Goal: Complete application form: Complete application form

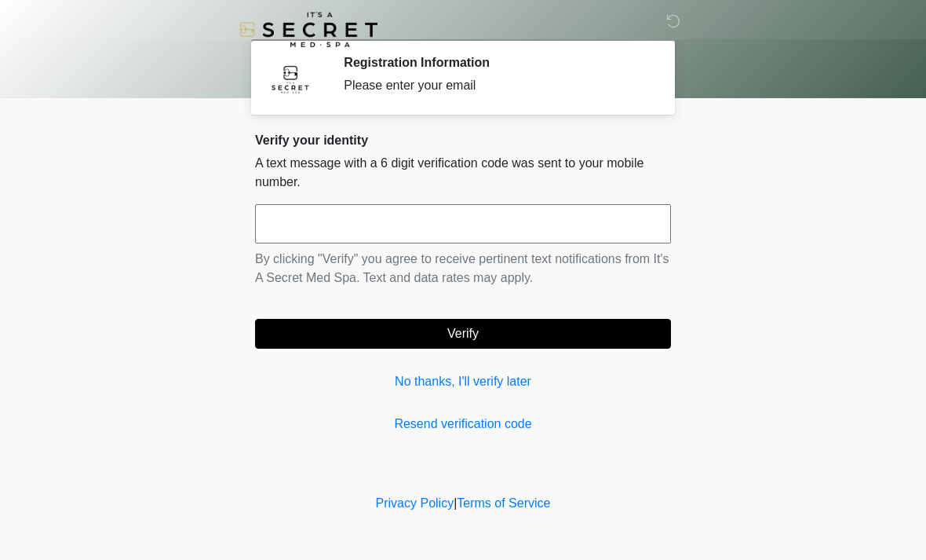
click at [511, 225] on input "text" at bounding box center [463, 223] width 416 height 39
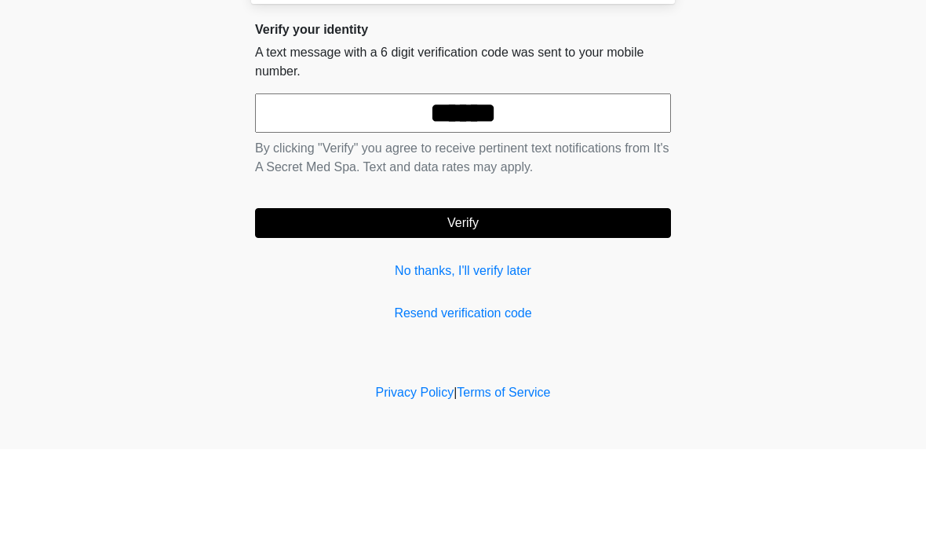
type input "******"
click at [629, 319] on button "Verify" at bounding box center [463, 334] width 416 height 30
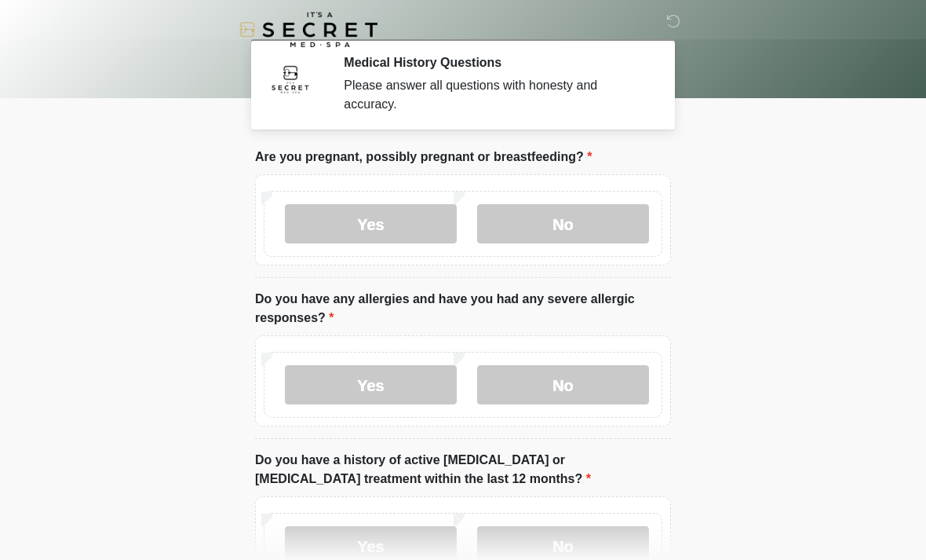
click at [600, 215] on label "No" at bounding box center [563, 223] width 172 height 39
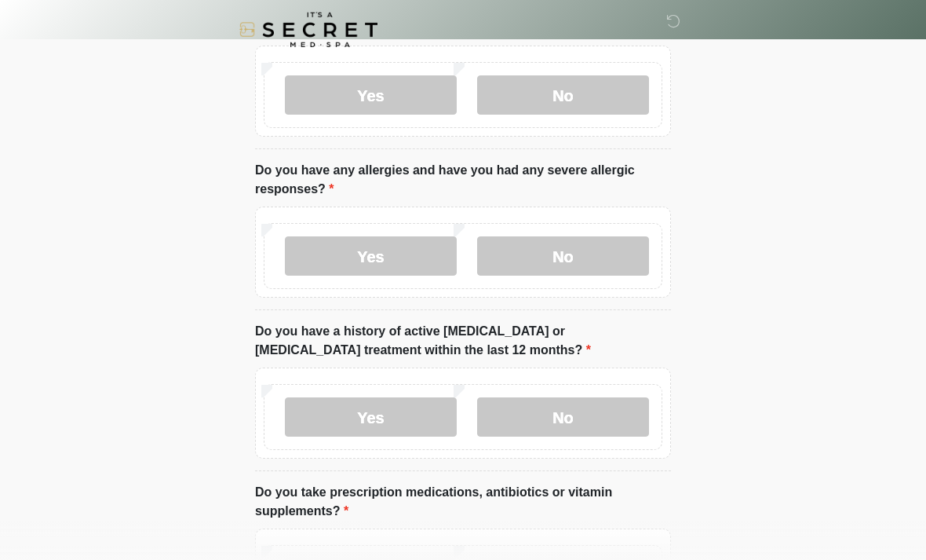
scroll to position [128, 0]
click at [588, 257] on label "No" at bounding box center [563, 256] width 172 height 39
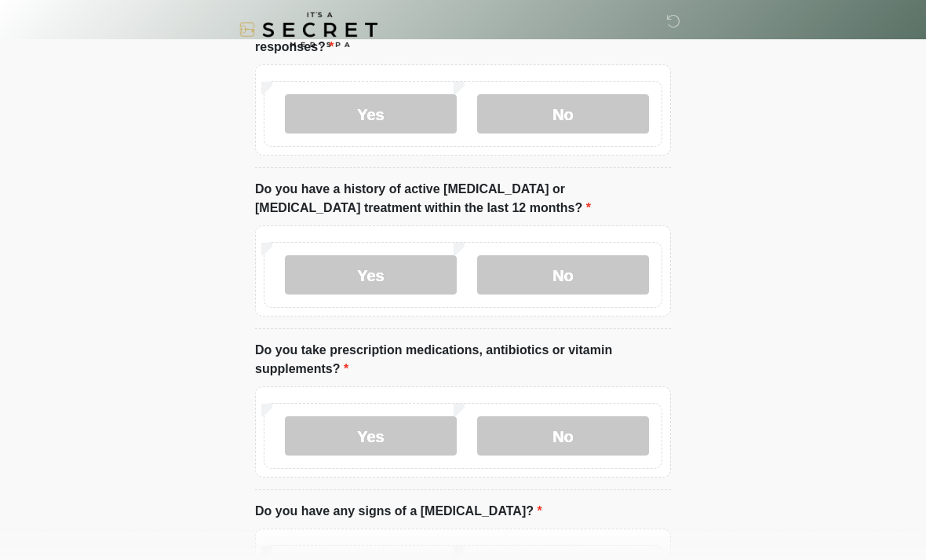
scroll to position [286, 0]
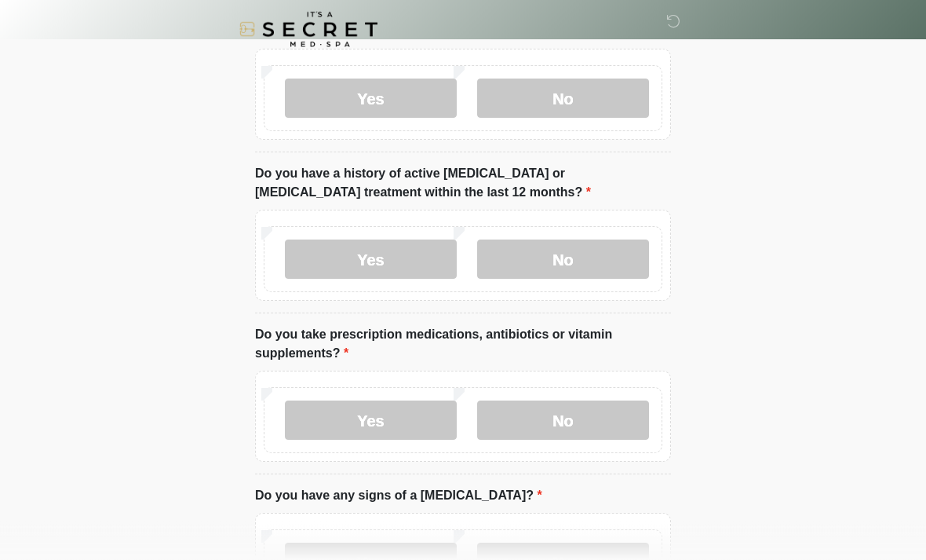
click at [604, 246] on label "No" at bounding box center [563, 259] width 172 height 39
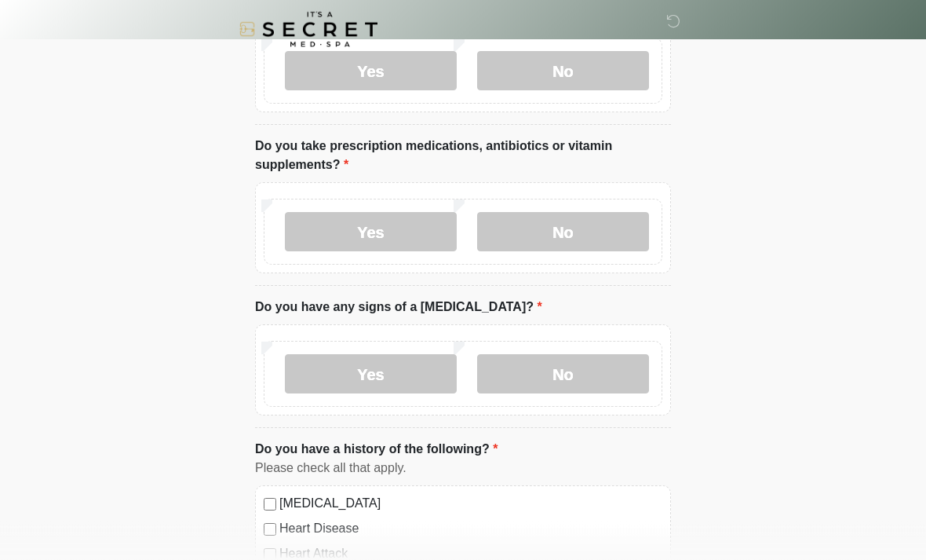
scroll to position [481, 0]
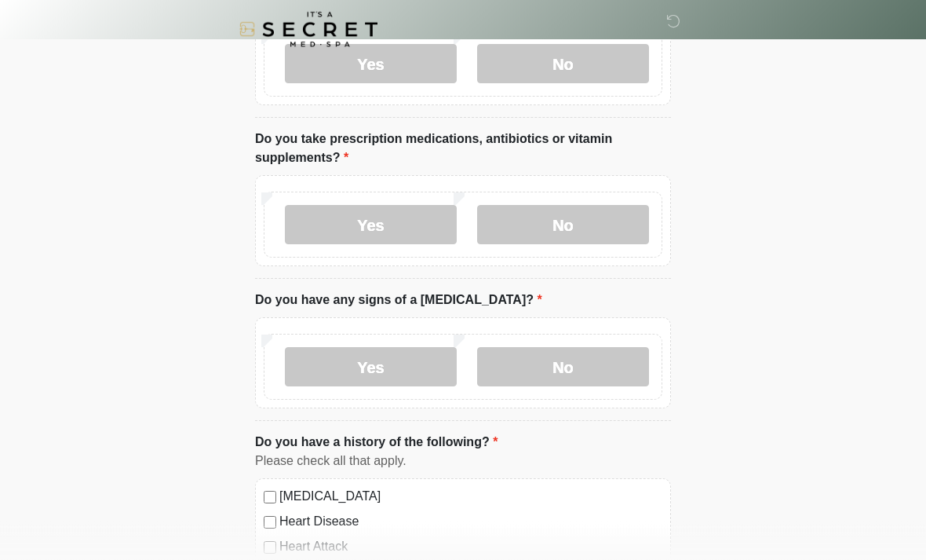
click at [391, 231] on label "Yes" at bounding box center [371, 225] width 172 height 39
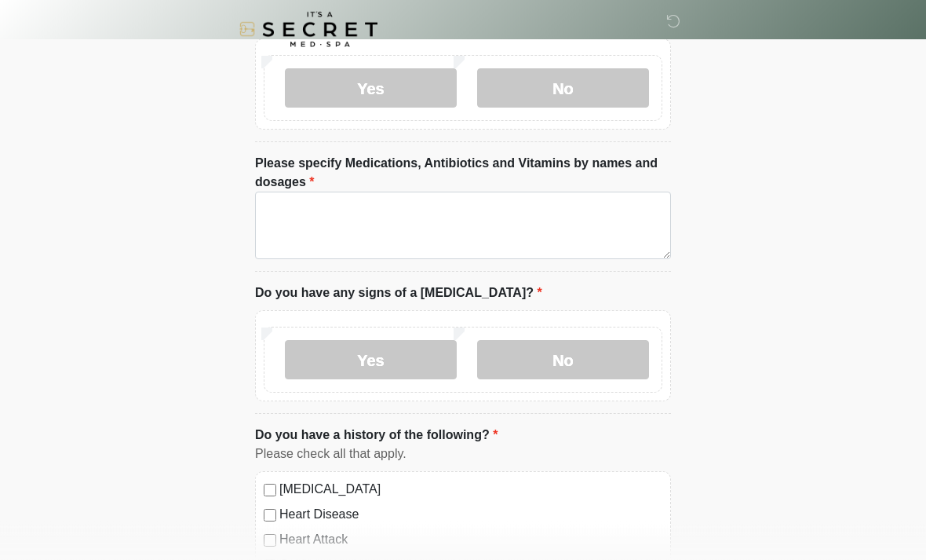
scroll to position [619, 0]
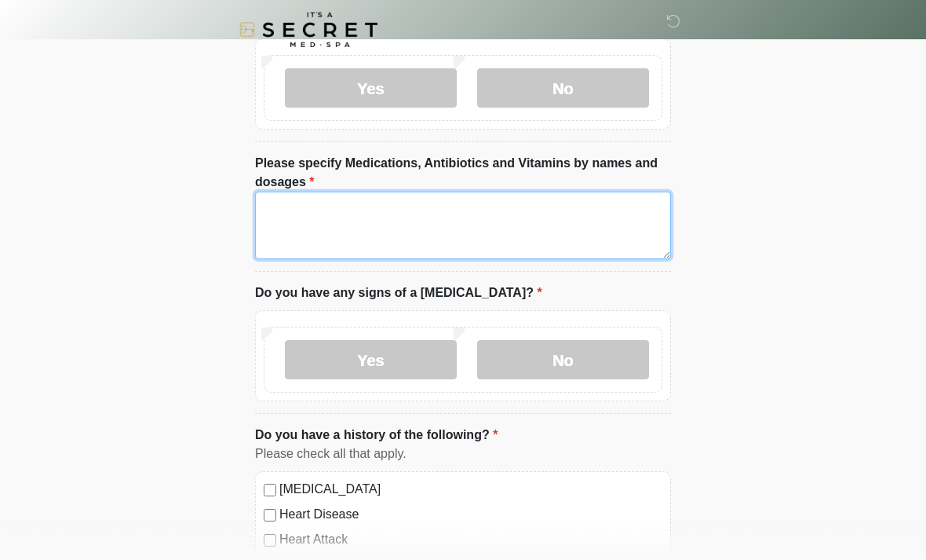
click at [592, 220] on textarea "Please specify Medications, Antibiotics and Vitamins by names and dosages" at bounding box center [463, 226] width 416 height 68
click at [359, 201] on textarea "**********" at bounding box center [463, 226] width 416 height 68
click at [566, 212] on textarea "**********" at bounding box center [463, 226] width 416 height 68
click at [663, 214] on textarea "**********" at bounding box center [463, 226] width 416 height 68
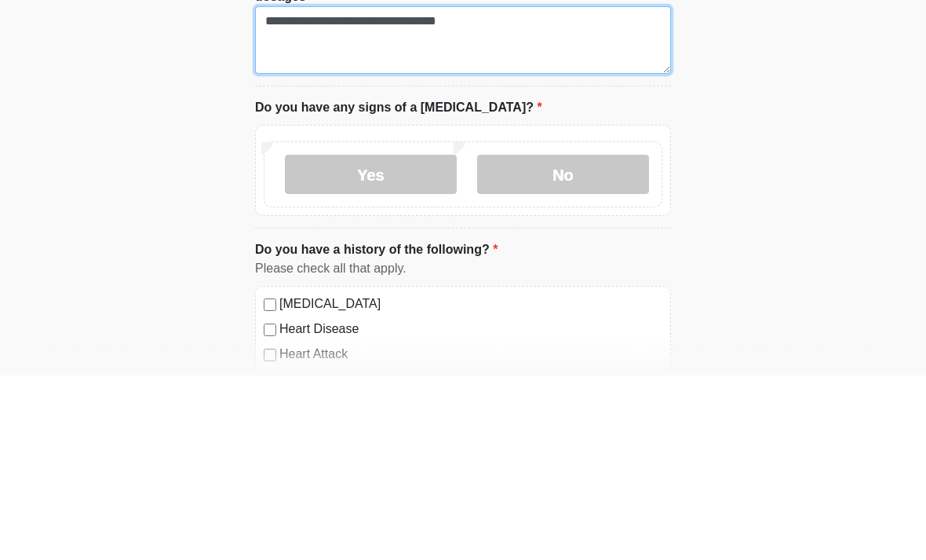
type textarea "**********"
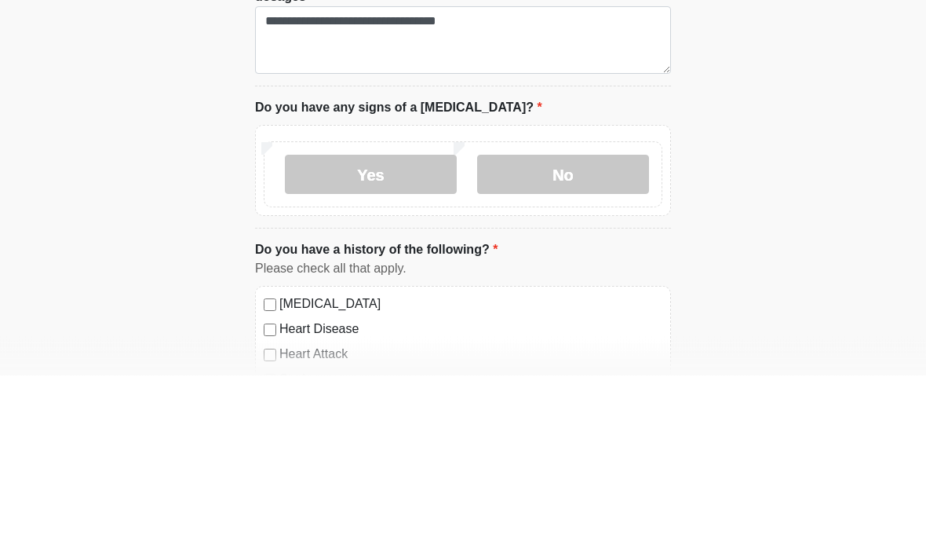
click at [611, 340] on label "No" at bounding box center [563, 359] width 172 height 39
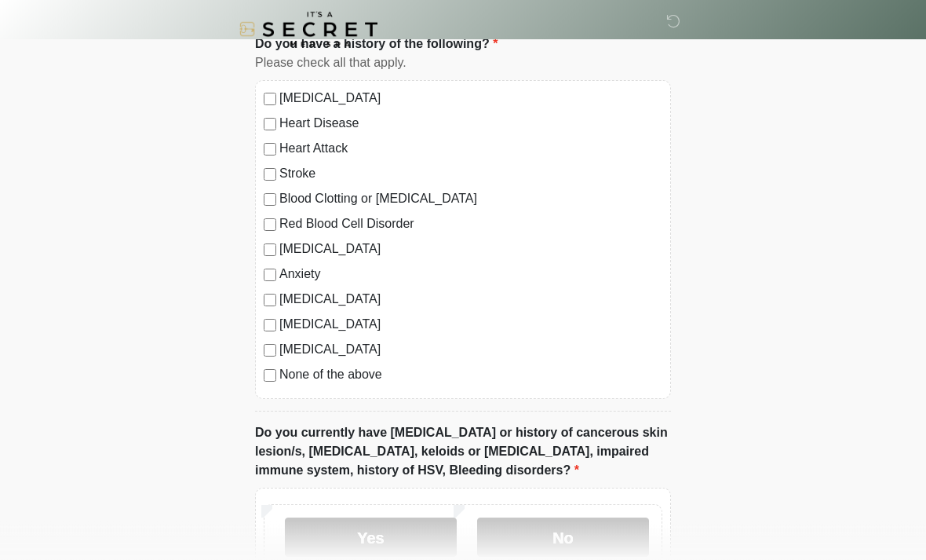
scroll to position [1009, 0]
click at [366, 374] on label "None of the above" at bounding box center [470, 375] width 383 height 19
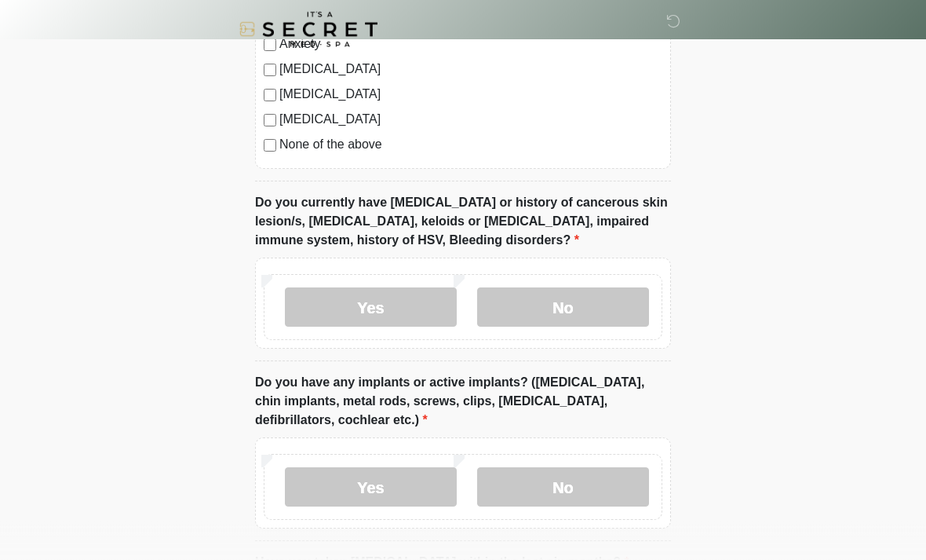
scroll to position [1297, 0]
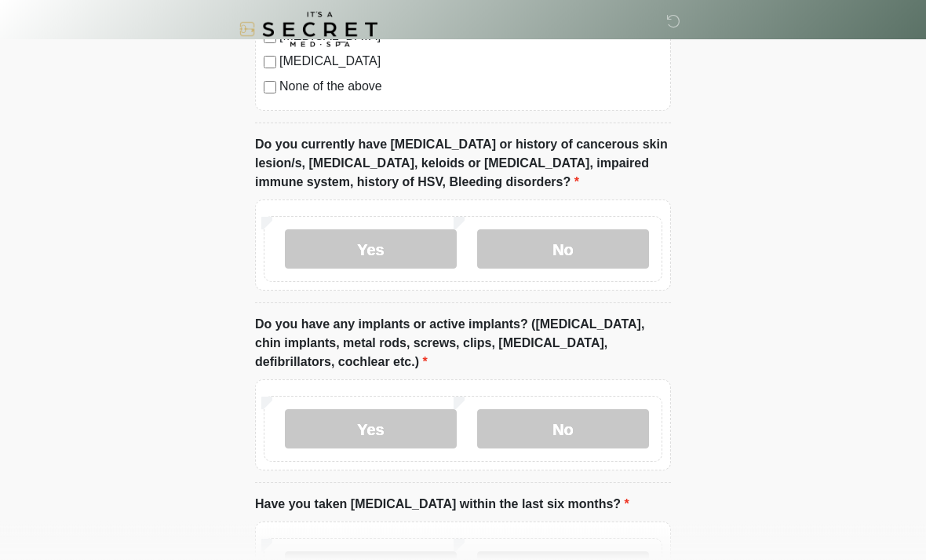
click at [625, 236] on label "No" at bounding box center [563, 249] width 172 height 39
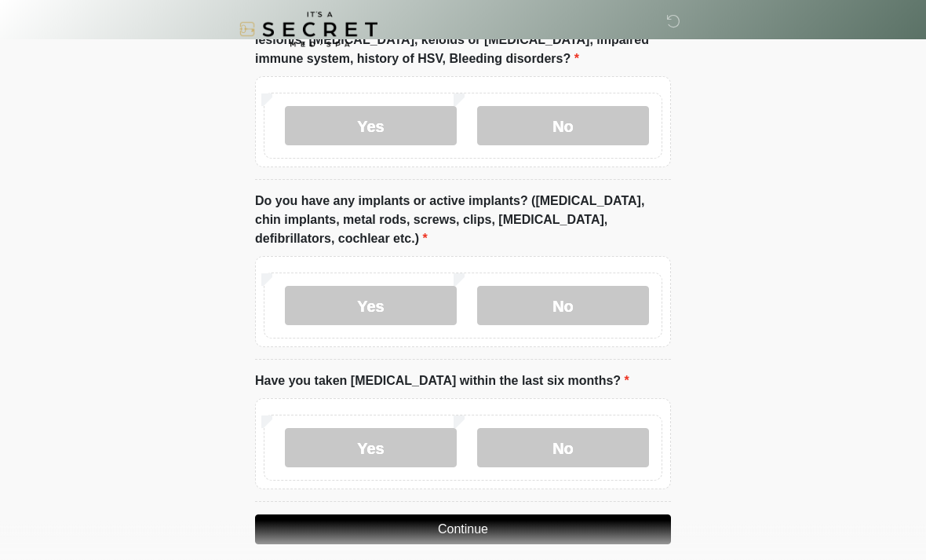
scroll to position [1433, 0]
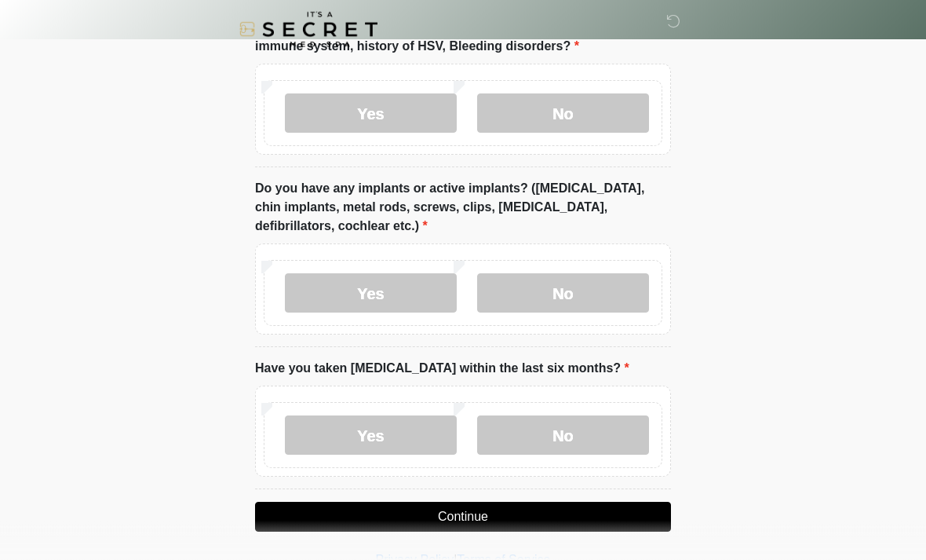
click at [396, 283] on label "Yes" at bounding box center [371, 293] width 172 height 39
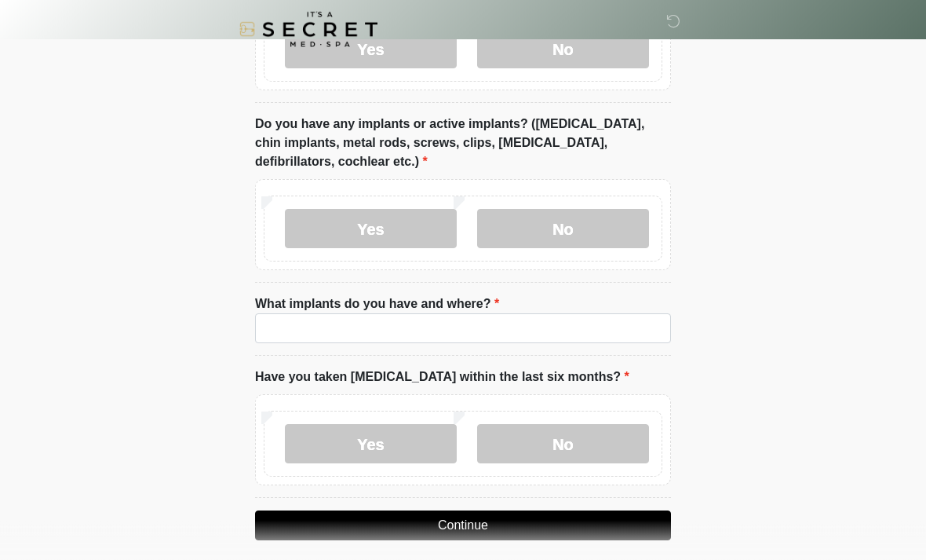
scroll to position [1495, 0]
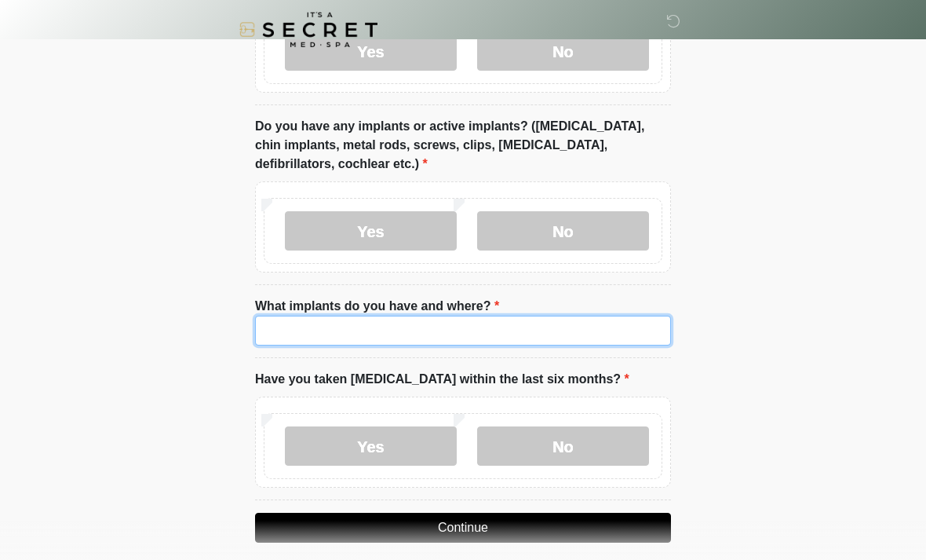
click at [617, 327] on input "What implants do you have and where?" at bounding box center [463, 331] width 416 height 30
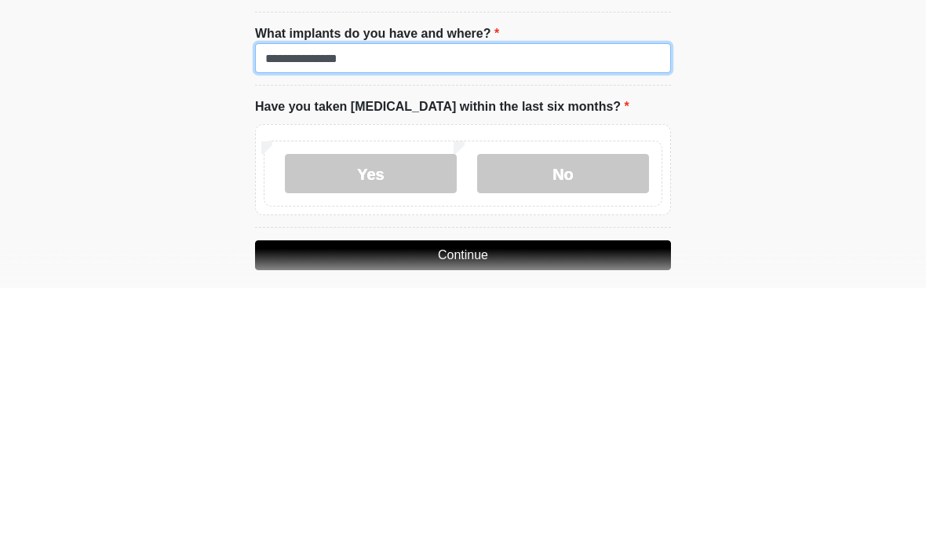
type input "**********"
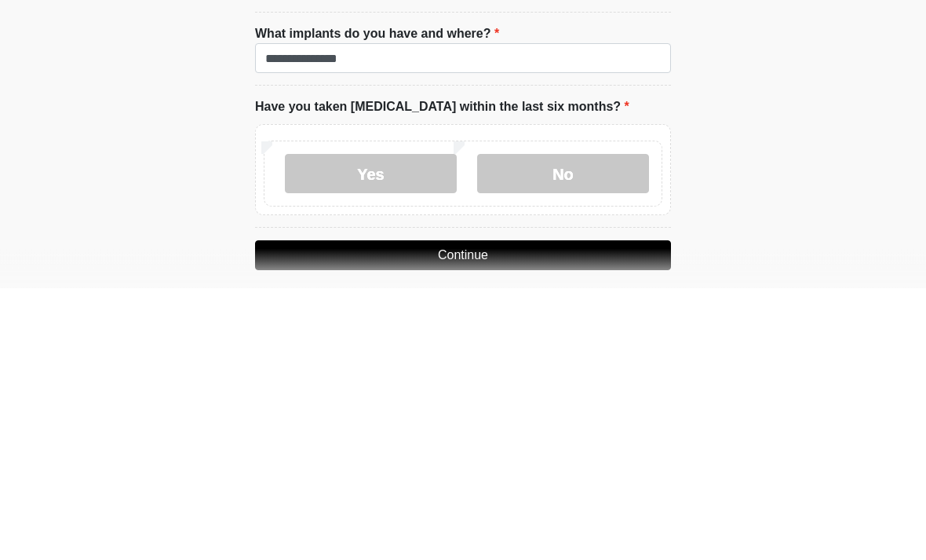
click at [611, 426] on label "No" at bounding box center [563, 445] width 172 height 39
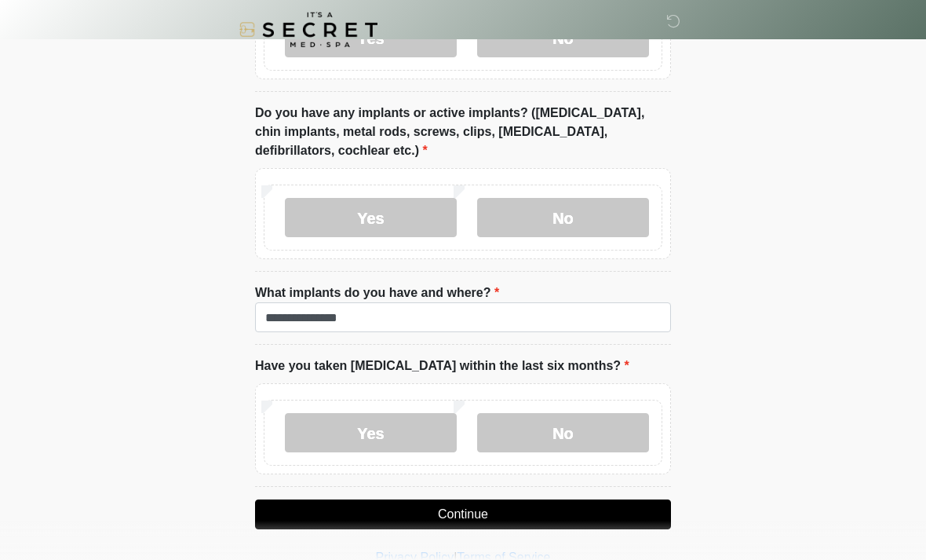
click at [596, 520] on button "Continue" at bounding box center [463, 514] width 416 height 30
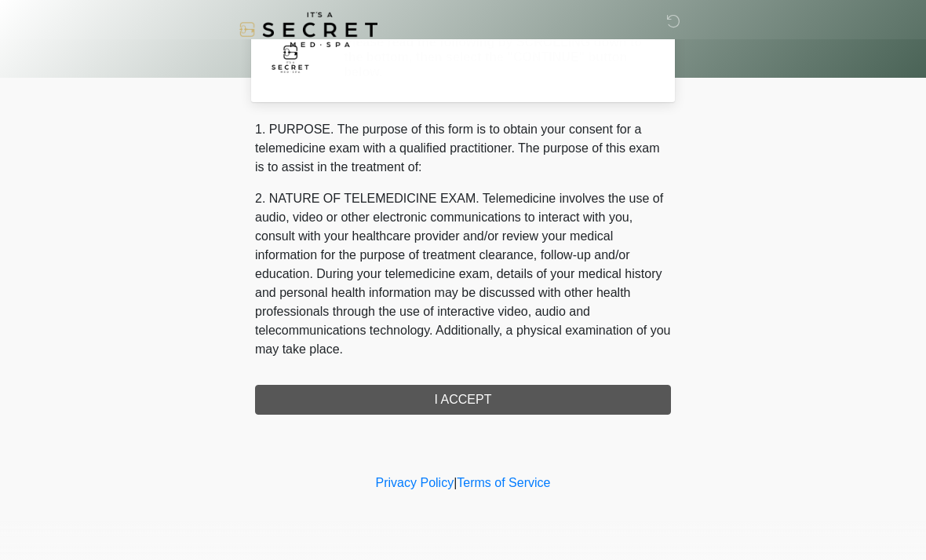
scroll to position [0, 0]
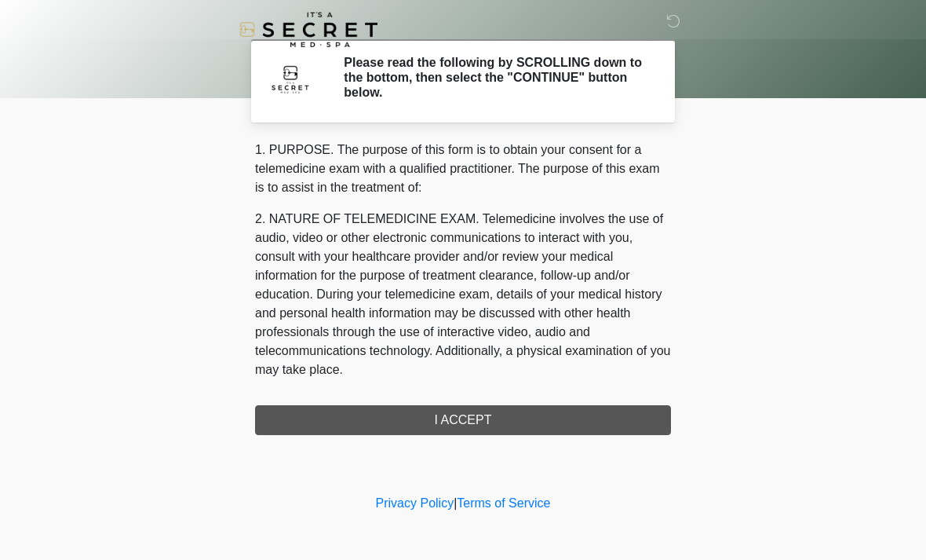
click at [625, 415] on div "1. PURPOSE. The purpose of this form is to obtain your consent for a telemedici…" at bounding box center [463, 288] width 416 height 294
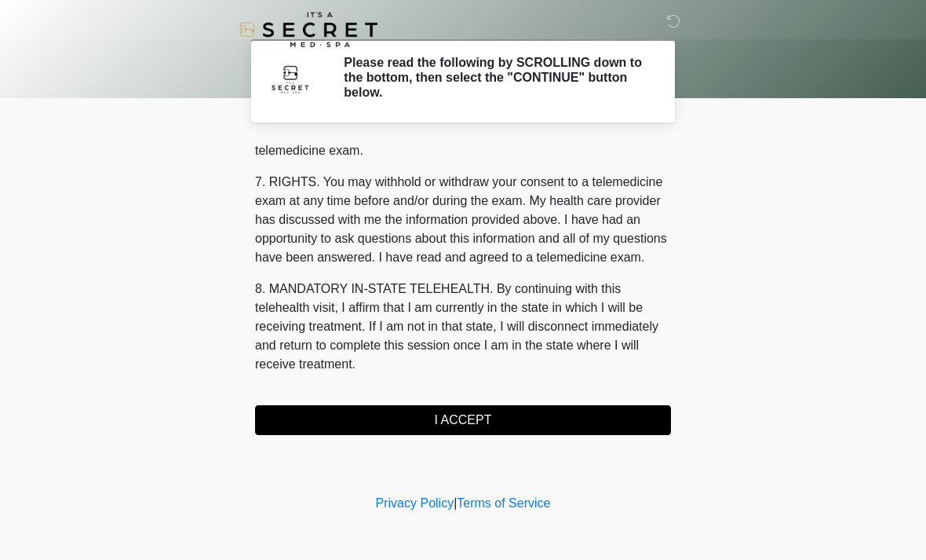
scroll to position [665, 0]
click at [526, 416] on button "I ACCEPT" at bounding box center [463, 420] width 416 height 30
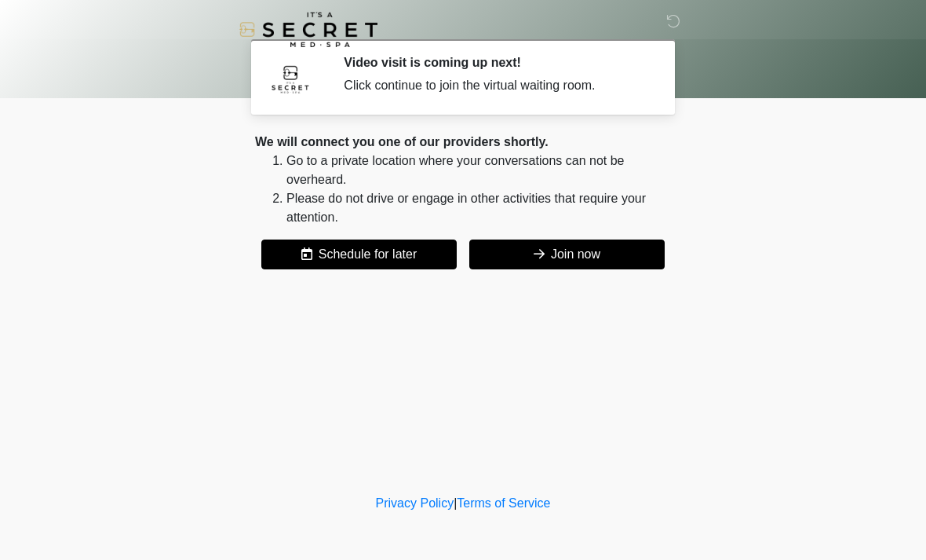
click at [609, 257] on button "Join now" at bounding box center [566, 254] width 195 height 30
